Goal: Task Accomplishment & Management: Use online tool/utility

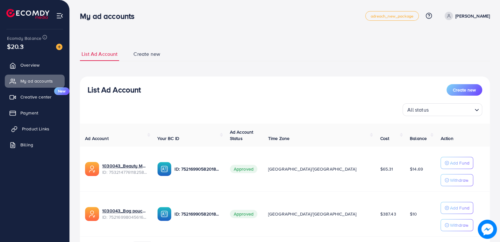
click at [38, 127] on span "Product Links" at bounding box center [35, 128] width 27 height 6
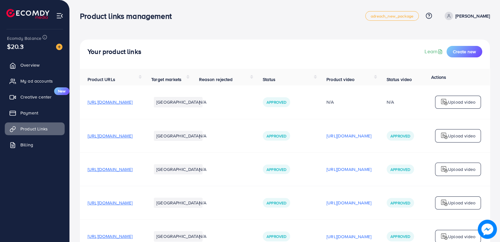
click at [451, 103] on p "Upload video" at bounding box center [461, 102] width 27 height 8
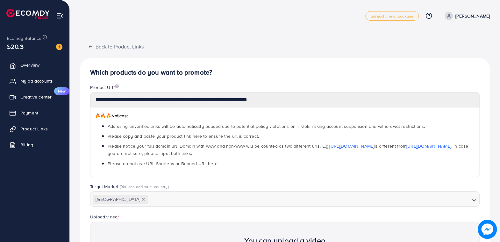
scroll to position [108, 0]
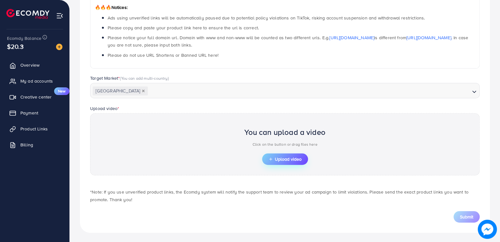
click at [286, 160] on span "Upload video" at bounding box center [284, 159] width 33 height 4
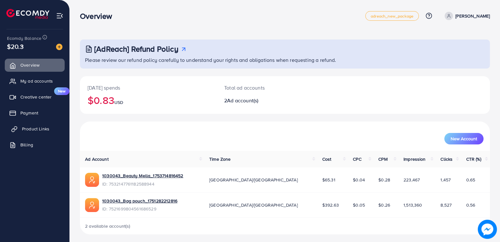
click at [47, 131] on span "Product Links" at bounding box center [35, 128] width 27 height 6
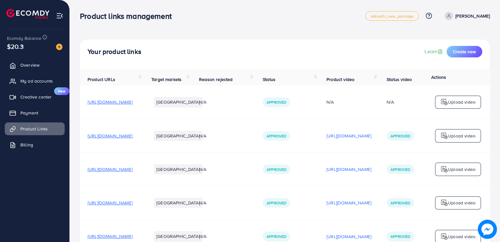
click at [464, 101] on p "Upload video" at bounding box center [461, 102] width 27 height 8
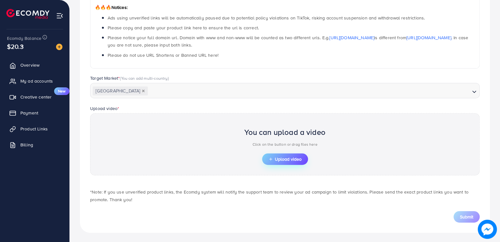
click at [294, 160] on span "Upload video" at bounding box center [284, 159] width 33 height 4
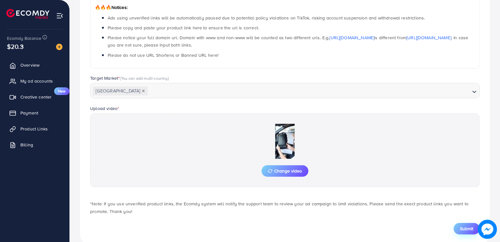
click at [466, 228] on span "Submit" at bounding box center [466, 228] width 13 height 6
